Goal: Navigation & Orientation: Find specific page/section

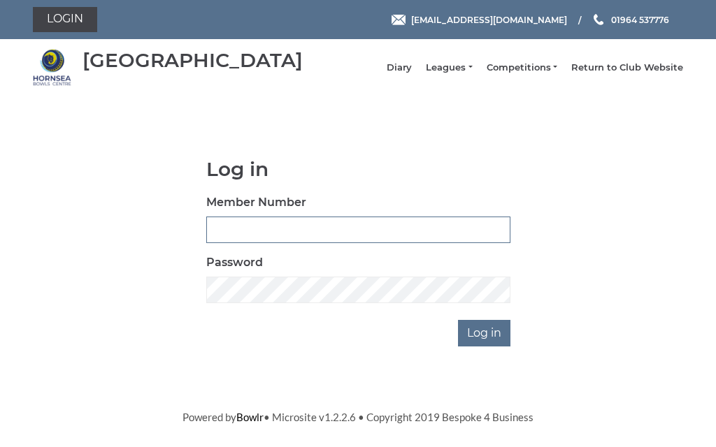
click at [310, 236] on input "Member Number" at bounding box center [358, 230] width 304 height 27
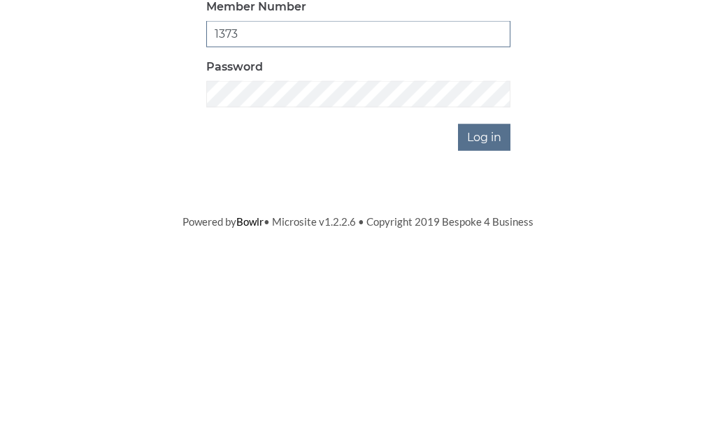
type input "1373"
click at [491, 320] on input "Log in" at bounding box center [484, 333] width 52 height 27
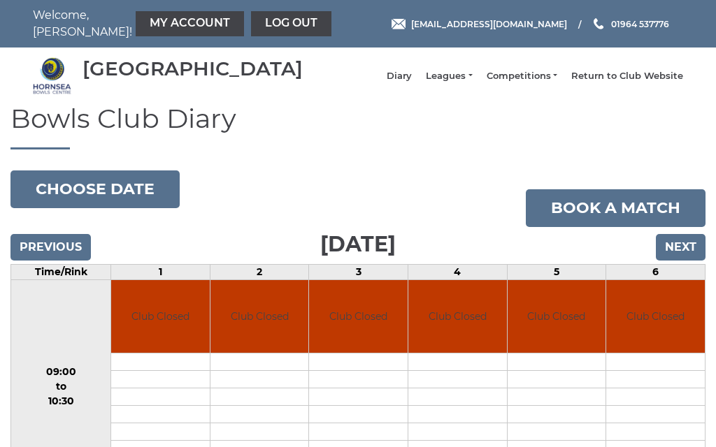
click at [693, 261] on input "Next" at bounding box center [681, 247] width 50 height 27
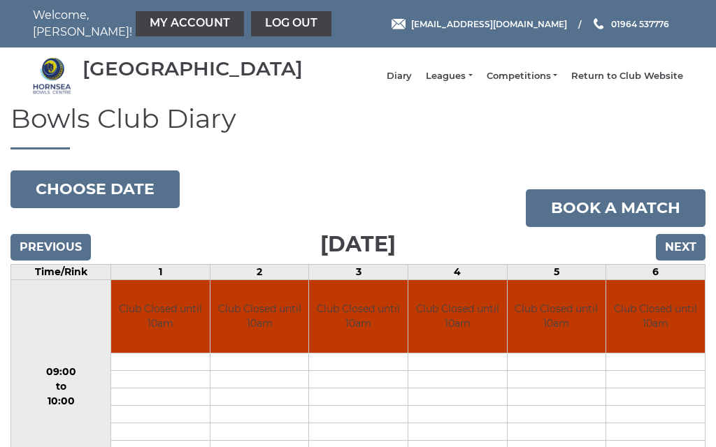
click at [676, 261] on input "Next" at bounding box center [681, 247] width 50 height 27
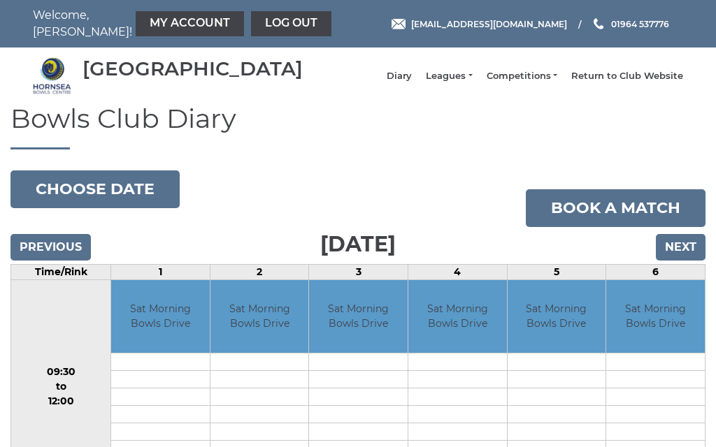
click at [678, 261] on input "Next" at bounding box center [681, 247] width 50 height 27
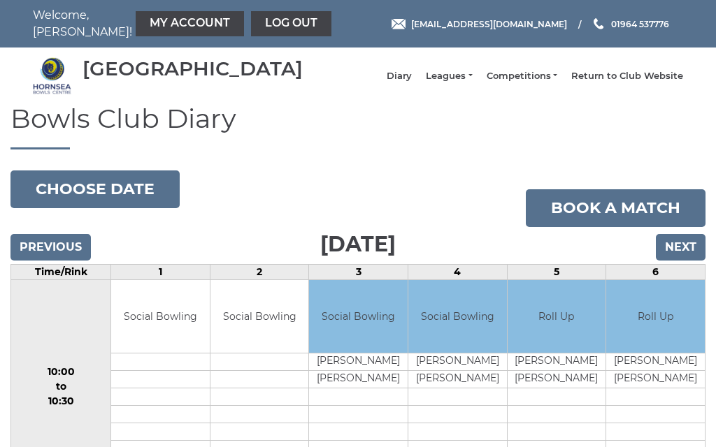
click at [683, 261] on input "Next" at bounding box center [681, 247] width 50 height 27
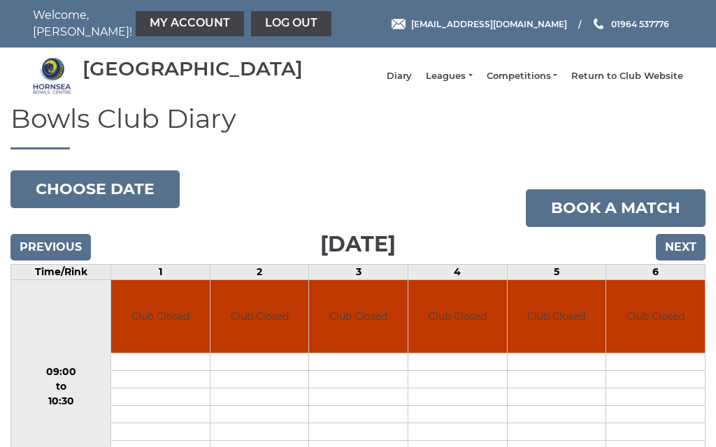
click at [678, 261] on input "Next" at bounding box center [681, 247] width 50 height 27
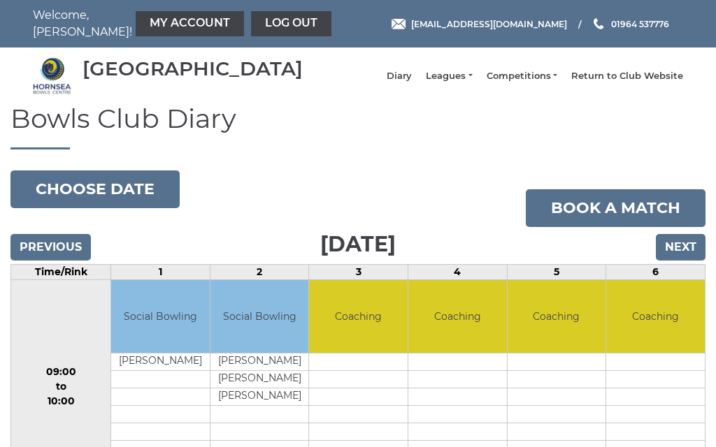
click at [694, 261] on input "Next" at bounding box center [681, 247] width 50 height 27
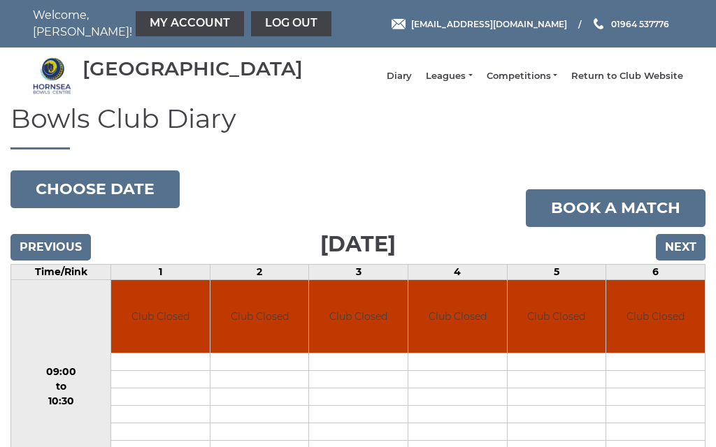
click at [692, 261] on input "Next" at bounding box center [681, 247] width 50 height 27
click at [687, 261] on input "Next" at bounding box center [681, 247] width 50 height 27
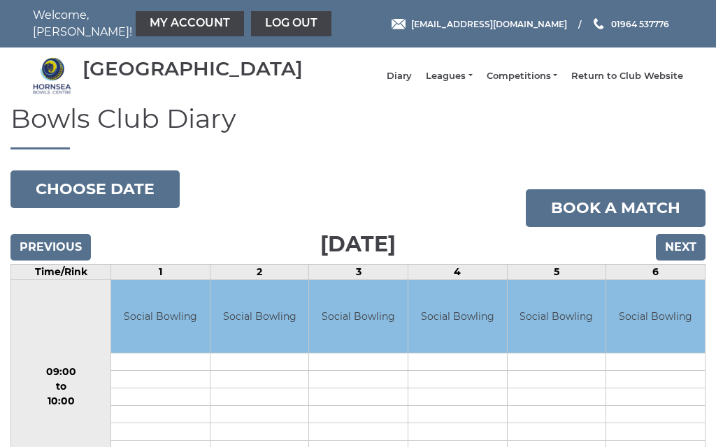
click at [686, 261] on input "Next" at bounding box center [681, 247] width 50 height 27
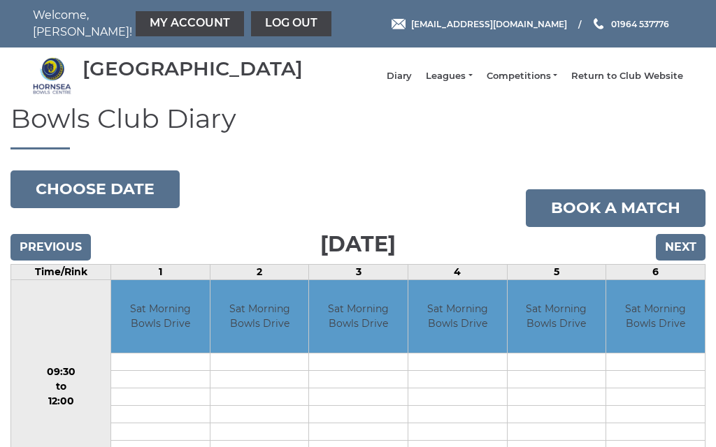
click at [58, 261] on input "Previous" at bounding box center [50, 247] width 80 height 27
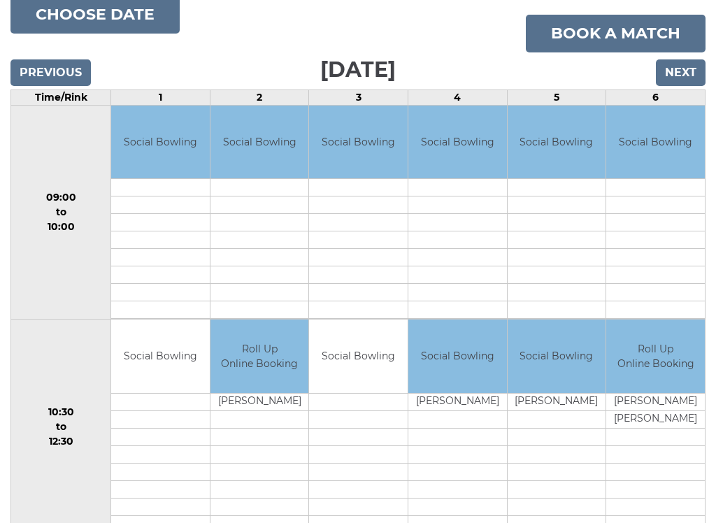
scroll to position [173, 0]
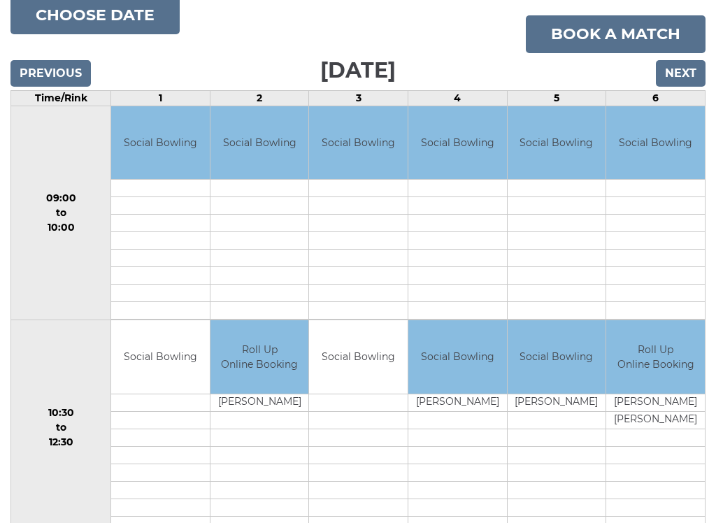
click at [684, 87] on input "Next" at bounding box center [681, 74] width 50 height 27
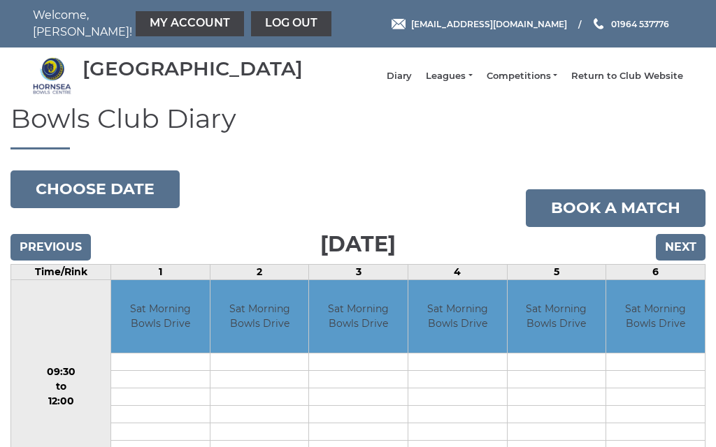
click at [682, 261] on input "Next" at bounding box center [681, 247] width 50 height 27
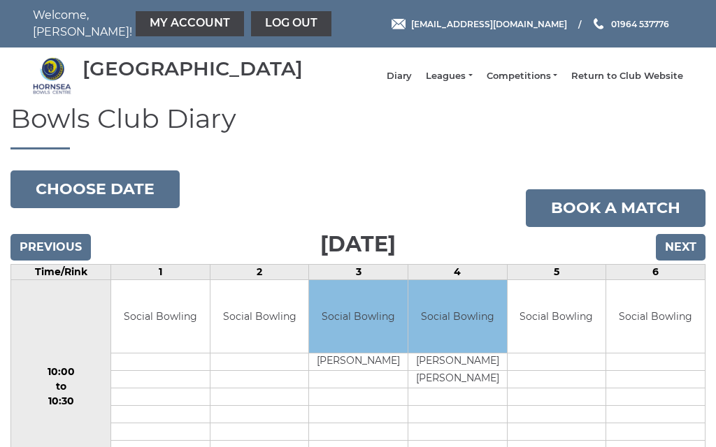
click at [687, 261] on input "Next" at bounding box center [681, 247] width 50 height 27
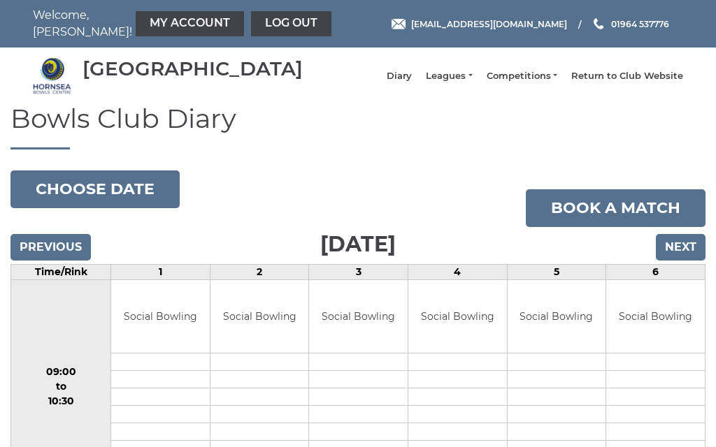
click at [688, 261] on input "Next" at bounding box center [681, 247] width 50 height 27
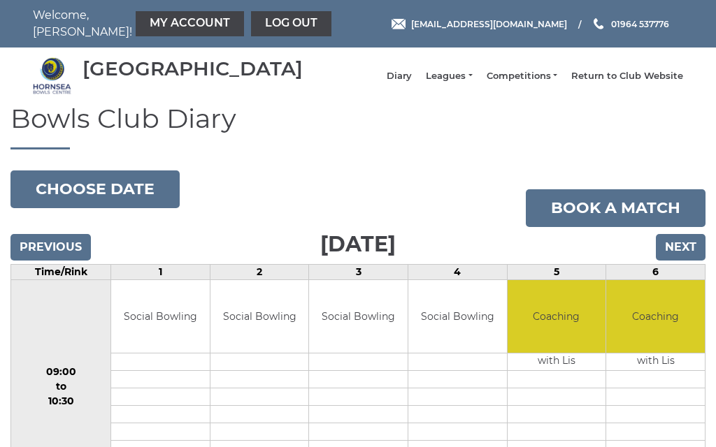
click at [60, 256] on input "Previous" at bounding box center [50, 247] width 80 height 27
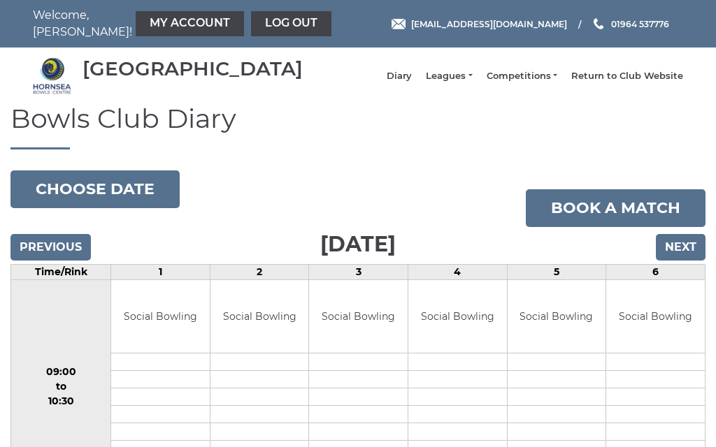
click at [472, 83] on link "Leagues" at bounding box center [449, 76] width 46 height 13
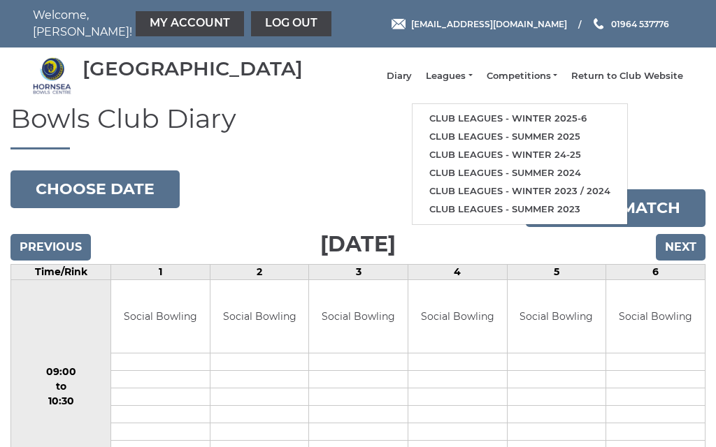
click at [554, 126] on link "Club leagues - Winter 2025-6" at bounding box center [520, 119] width 215 height 18
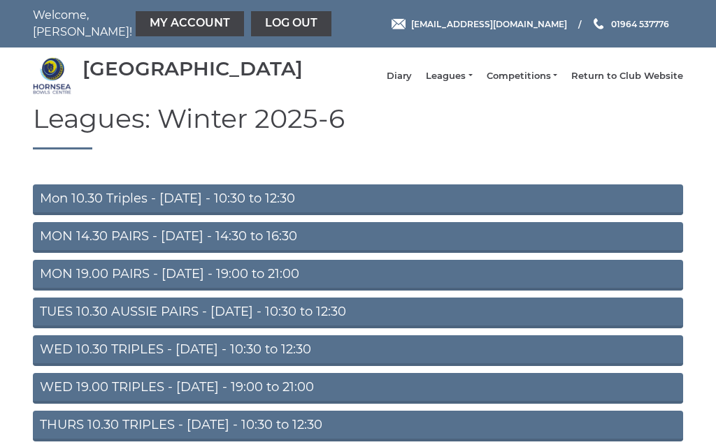
click at [141, 206] on link "Mon 10.30 Triples - [DATE] - 10:30 to 12:30" at bounding box center [358, 200] width 650 height 31
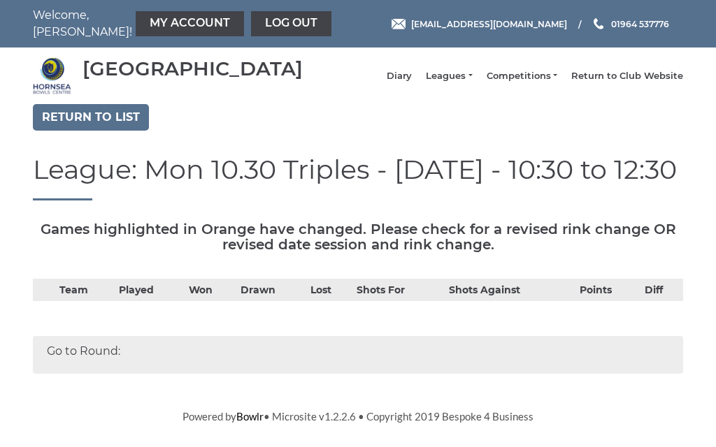
click at [96, 127] on link "Return to list" at bounding box center [91, 117] width 116 height 27
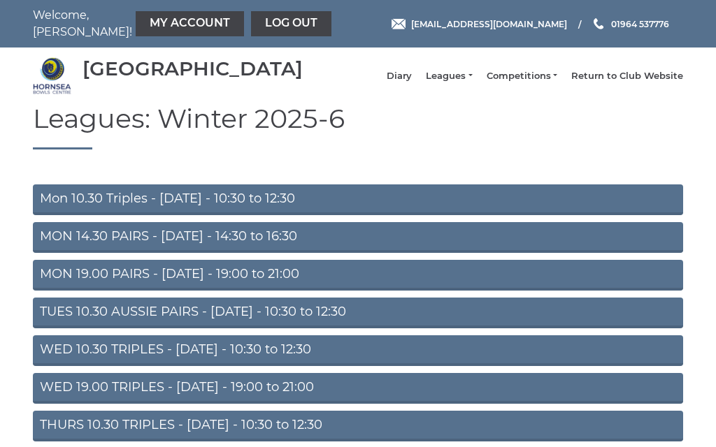
click at [412, 83] on link "Diary" at bounding box center [399, 76] width 25 height 13
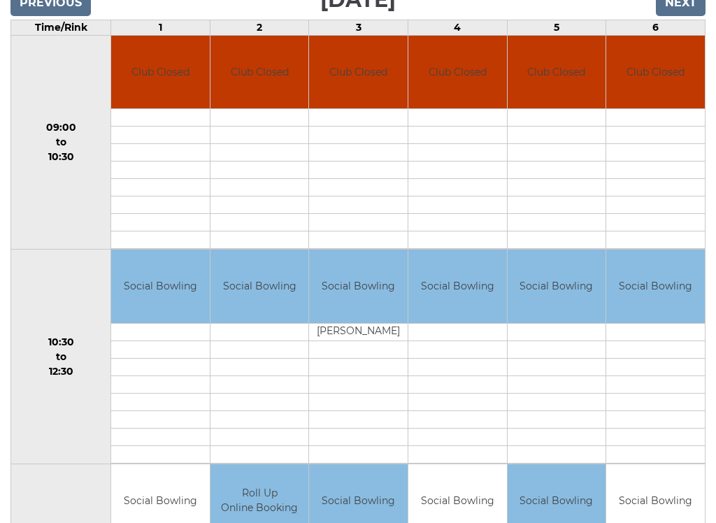
scroll to position [274, 0]
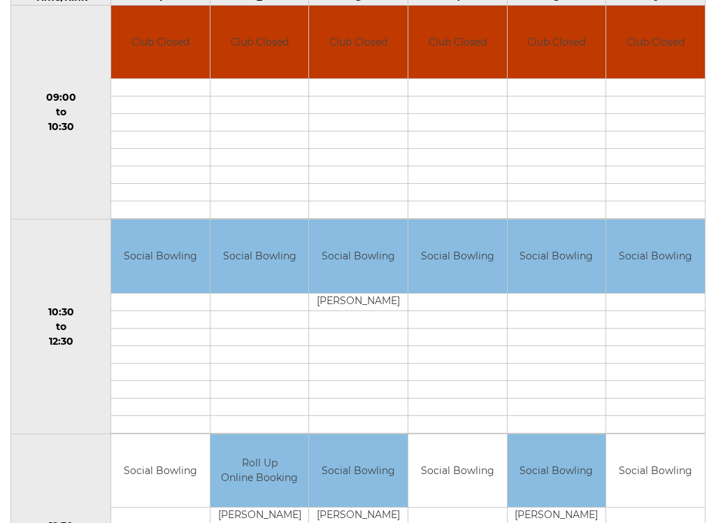
click at [357, 311] on td "David Groombridge" at bounding box center [358, 302] width 99 height 17
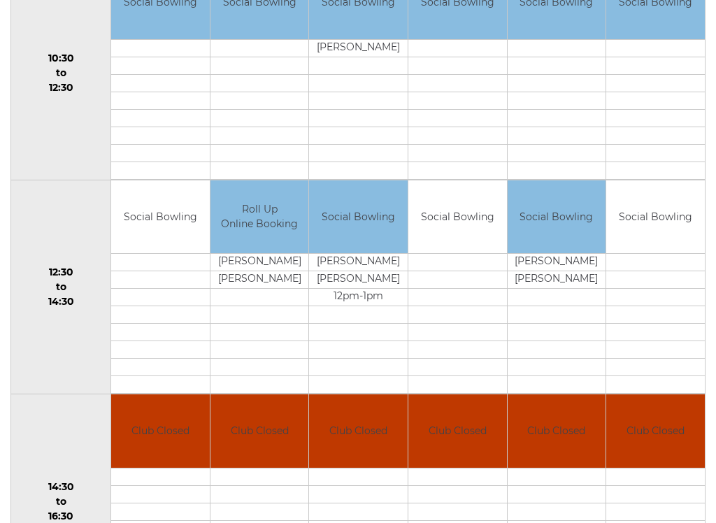
scroll to position [529, 0]
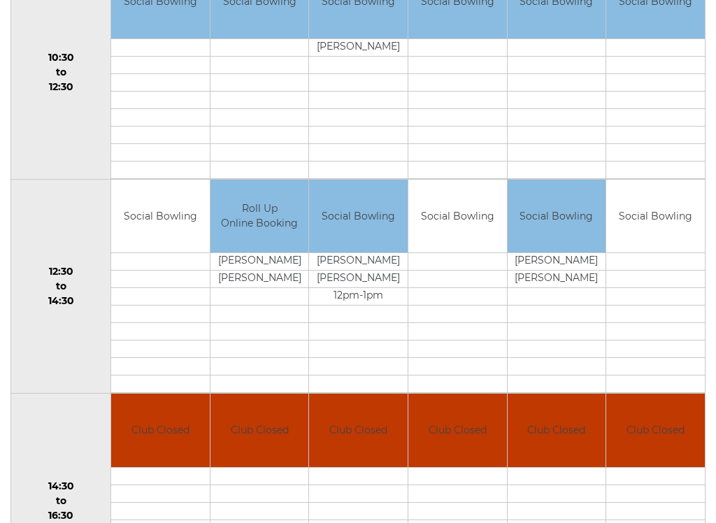
click at [446, 271] on td at bounding box center [457, 261] width 99 height 17
click at [444, 270] on td at bounding box center [457, 261] width 99 height 17
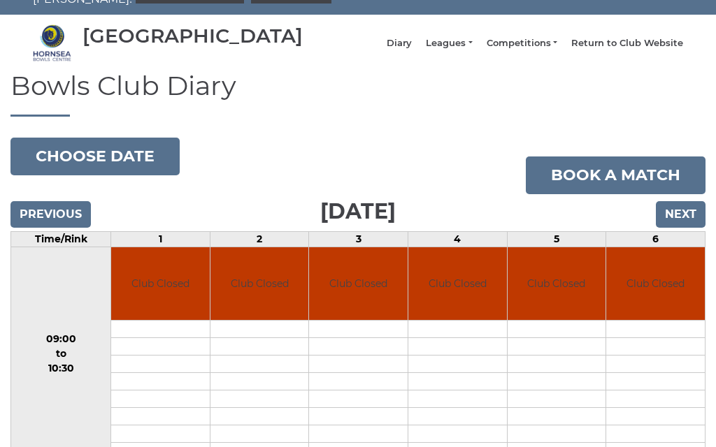
scroll to position [0, 0]
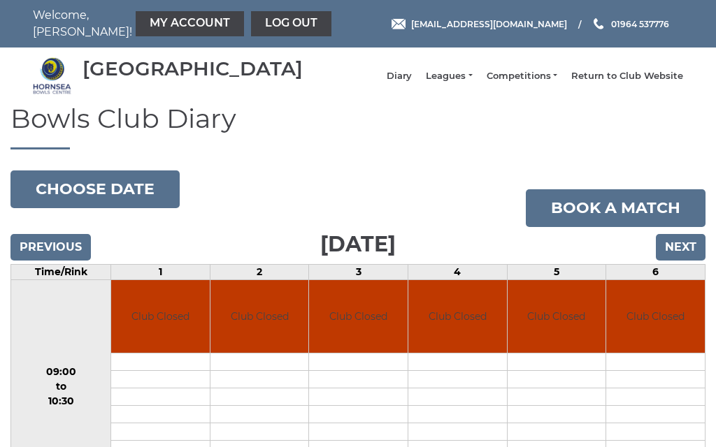
click at [552, 83] on link "Competitions" at bounding box center [522, 76] width 71 height 13
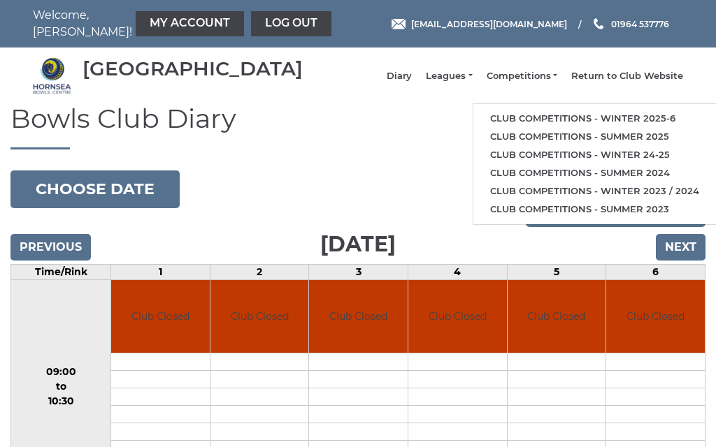
click at [580, 125] on link "Club competitions - Winter 2025-6" at bounding box center [594, 119] width 243 height 18
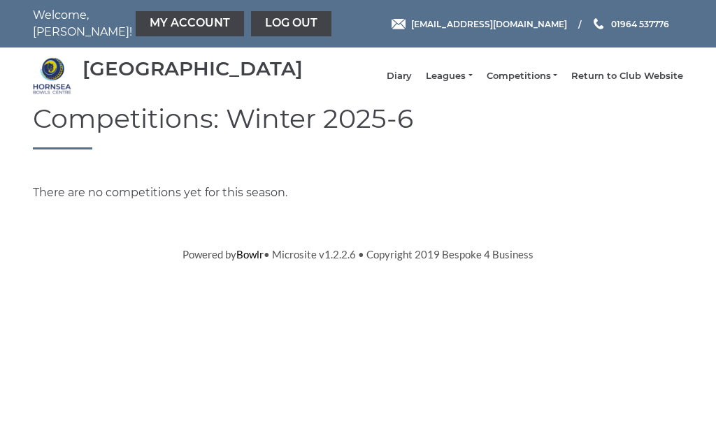
click at [636, 83] on link "Return to Club Website" at bounding box center [627, 76] width 112 height 13
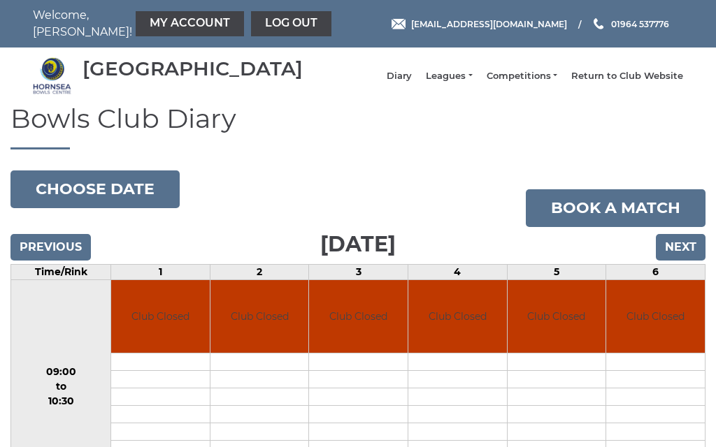
click at [259, 29] on link "Log out" at bounding box center [291, 23] width 80 height 25
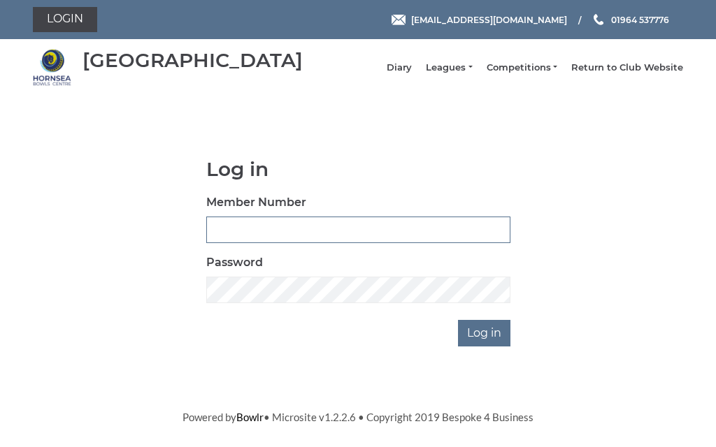
click at [282, 232] on input "Member Number" at bounding box center [358, 230] width 304 height 27
